Goal: Task Accomplishment & Management: Use online tool/utility

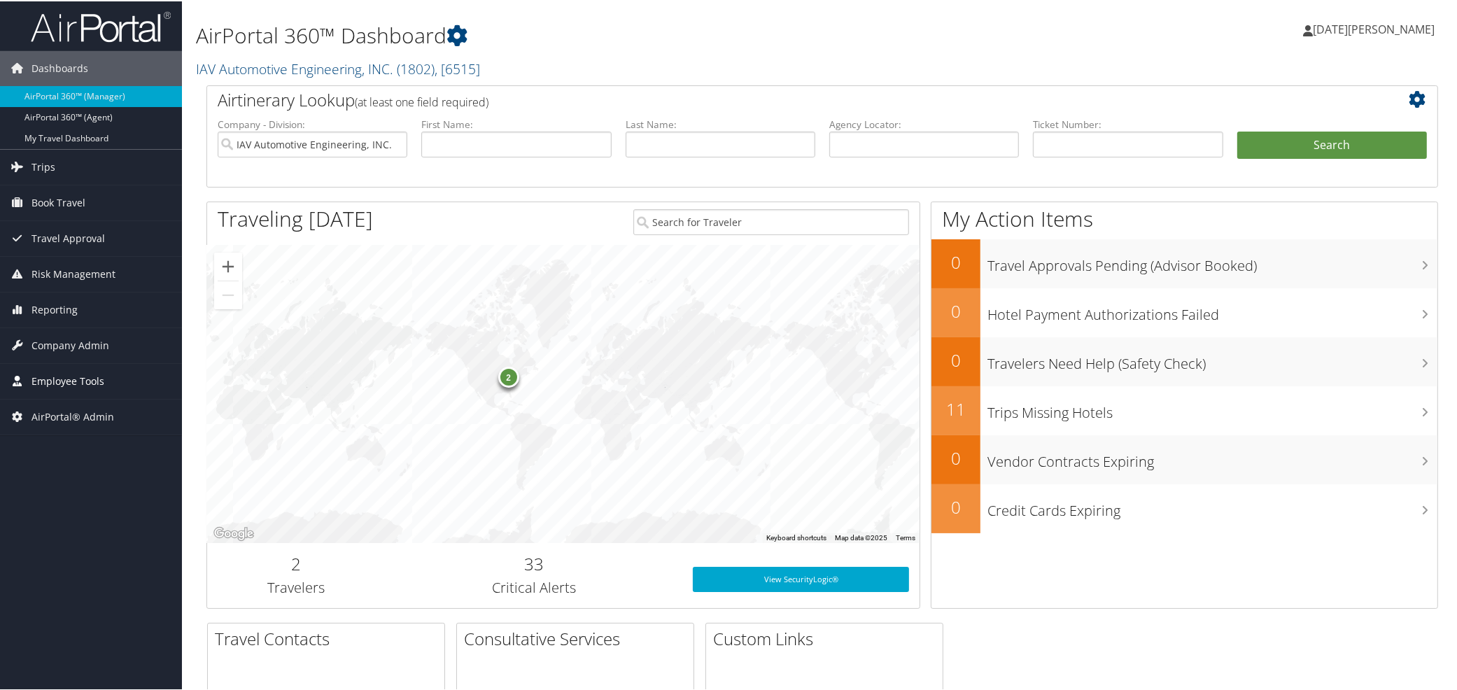
click at [44, 372] on span "Employee Tools" at bounding box center [67, 380] width 73 height 35
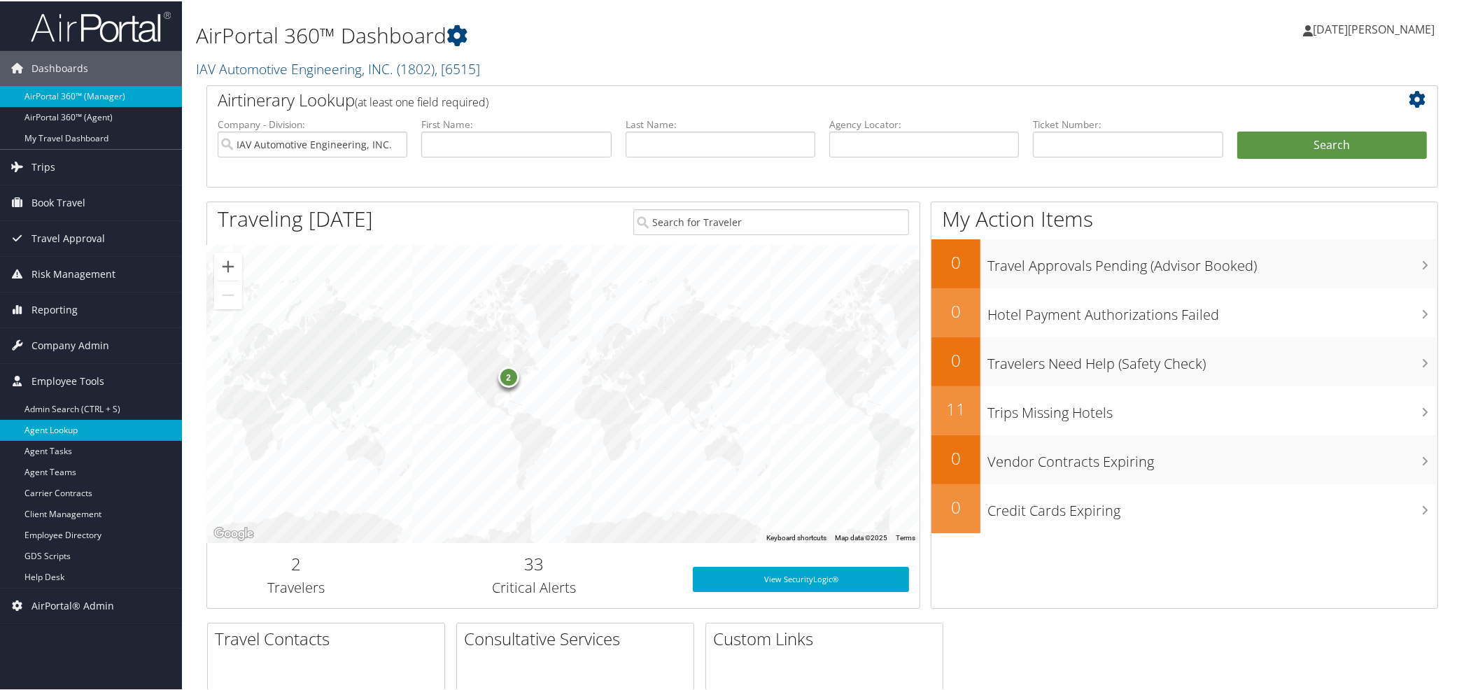
click at [42, 434] on link "Agent Lookup" at bounding box center [91, 429] width 182 height 21
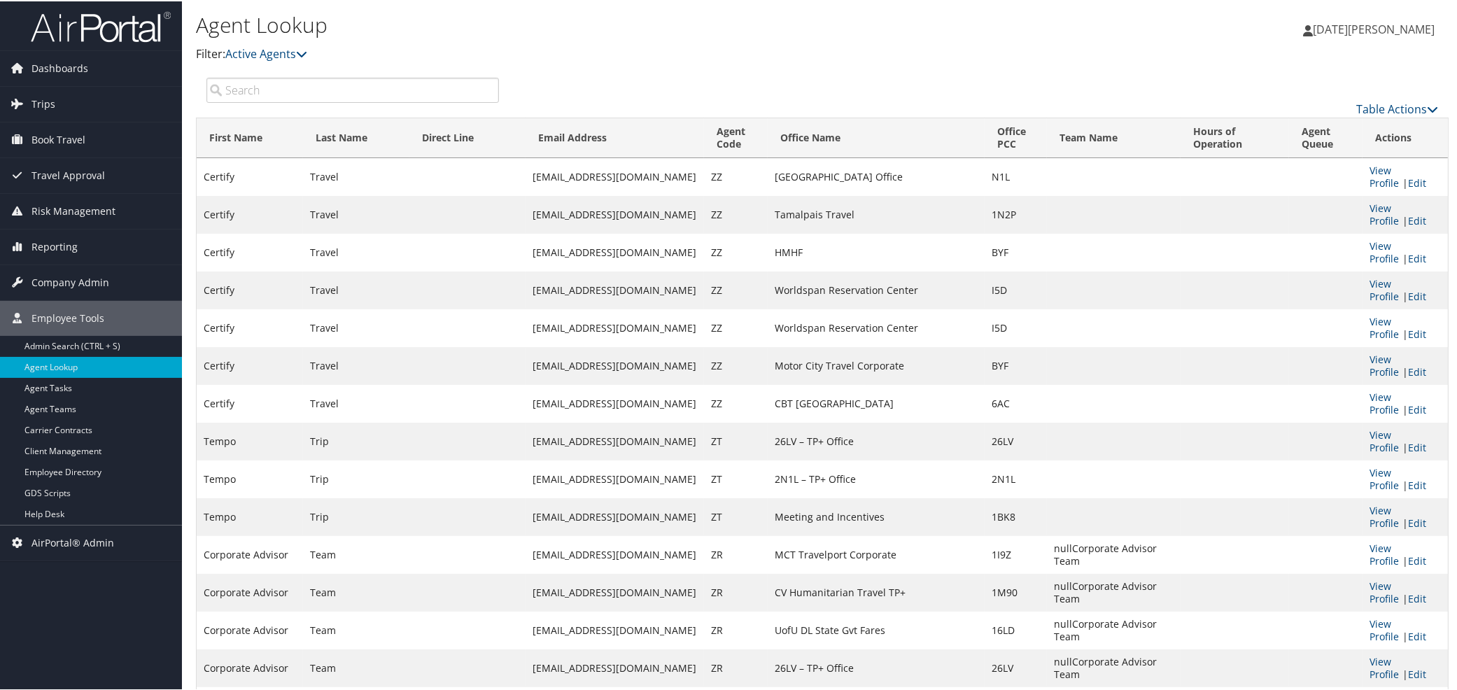
click at [383, 91] on input "search" at bounding box center [352, 88] width 293 height 25
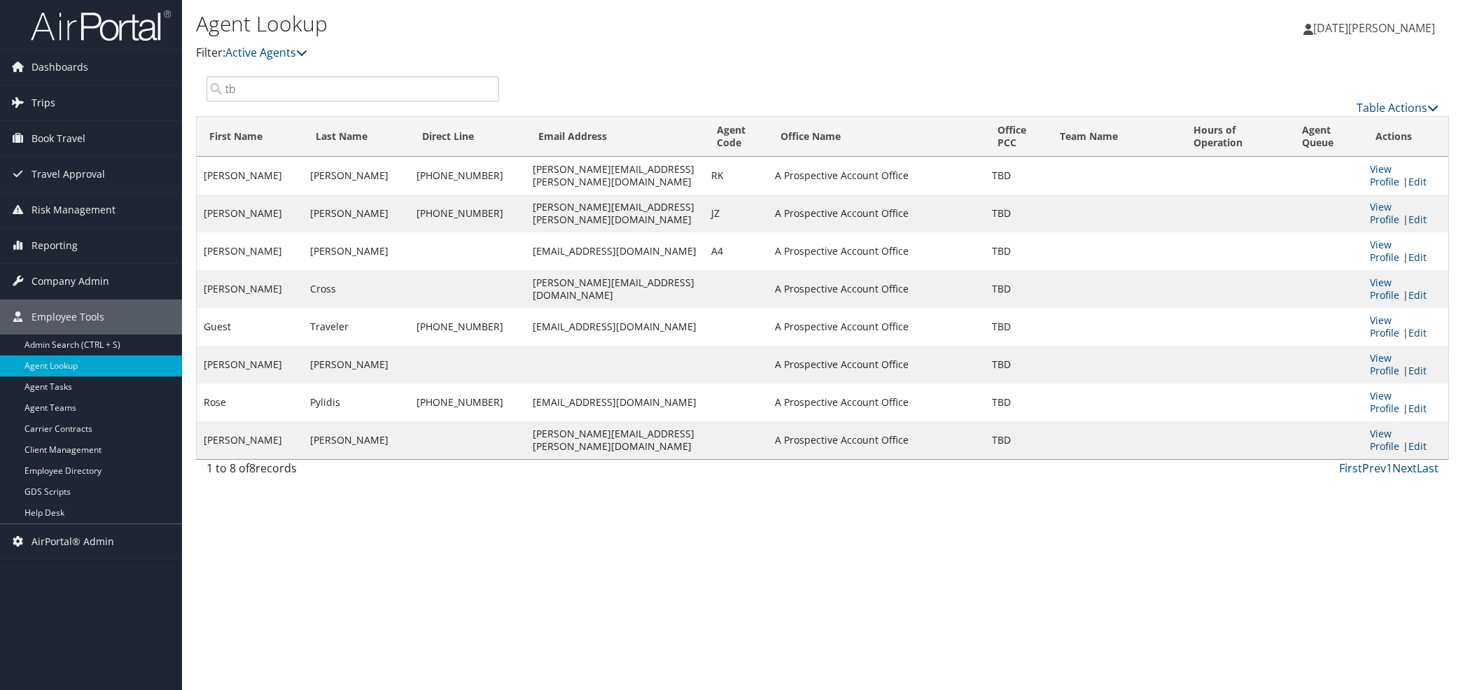
drag, startPoint x: 281, startPoint y: 89, endPoint x: 176, endPoint y: 87, distance: 105.7
click at [177, 87] on div "Dashboards AirPortal 360™ (Manager) AirPortal 360™ (Agent) My Travel Dashboard …" at bounding box center [731, 345] width 1463 height 690
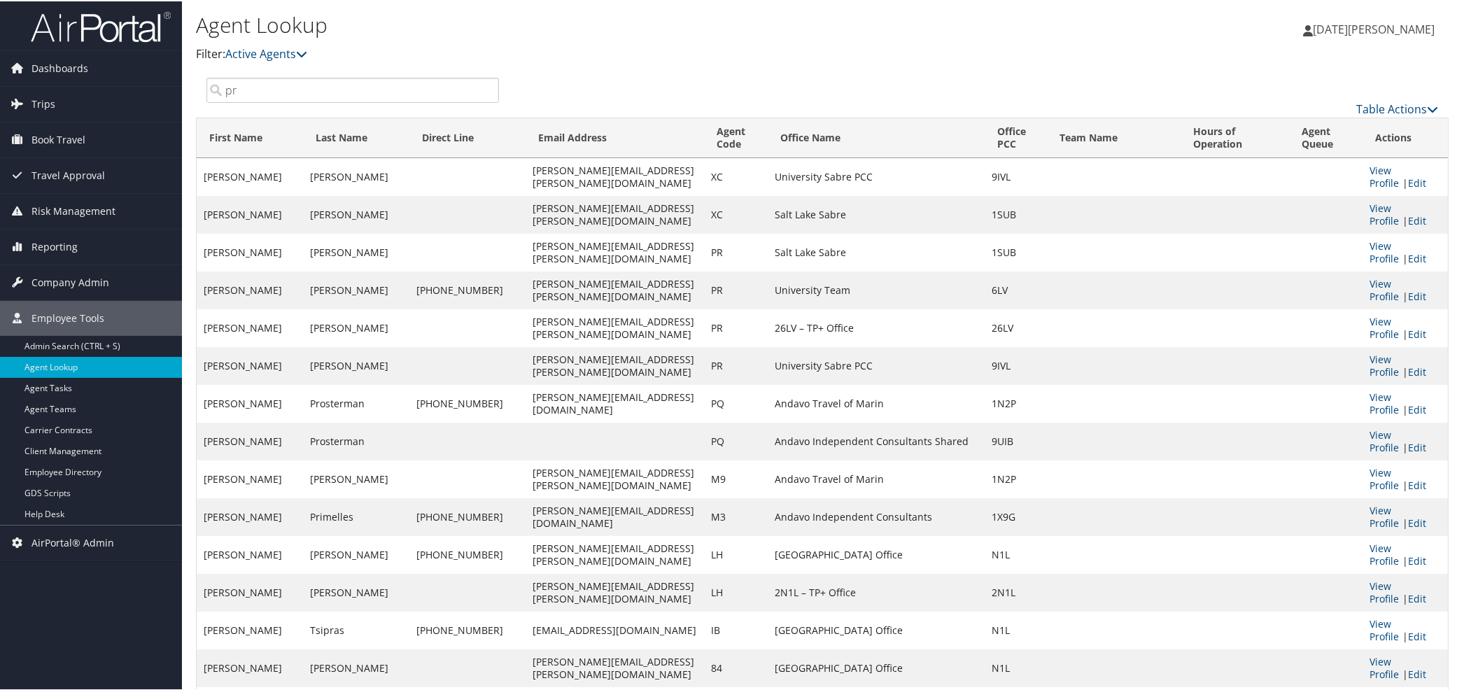
type input "pr"
